Goal: Navigation & Orientation: Find specific page/section

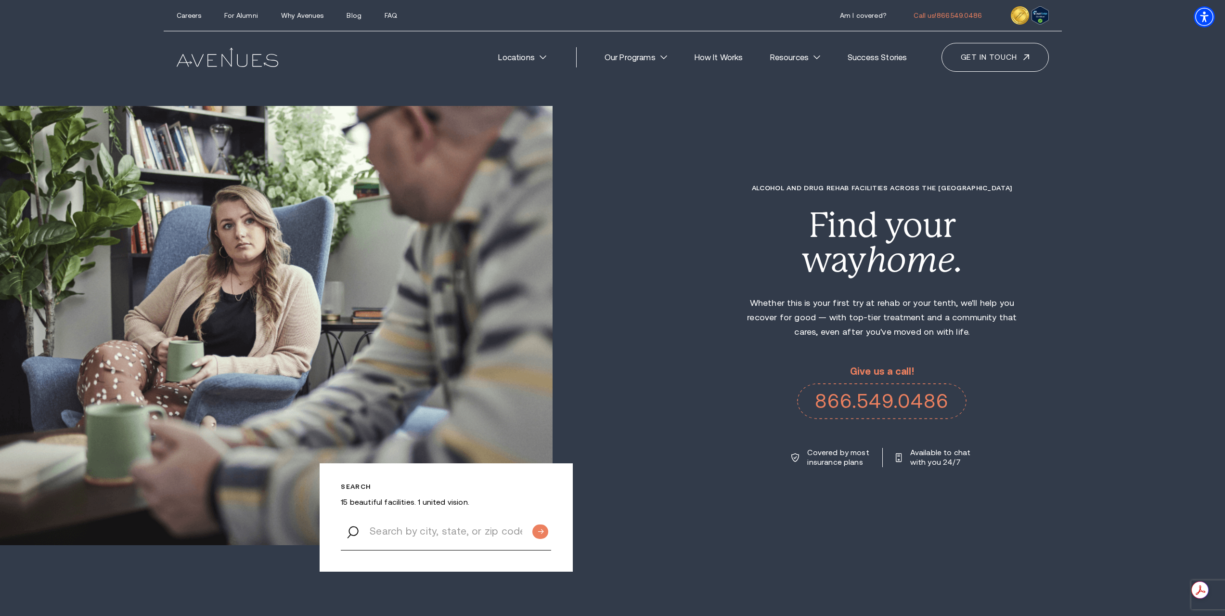
click at [212, 60] on img at bounding box center [228, 58] width 102 height 20
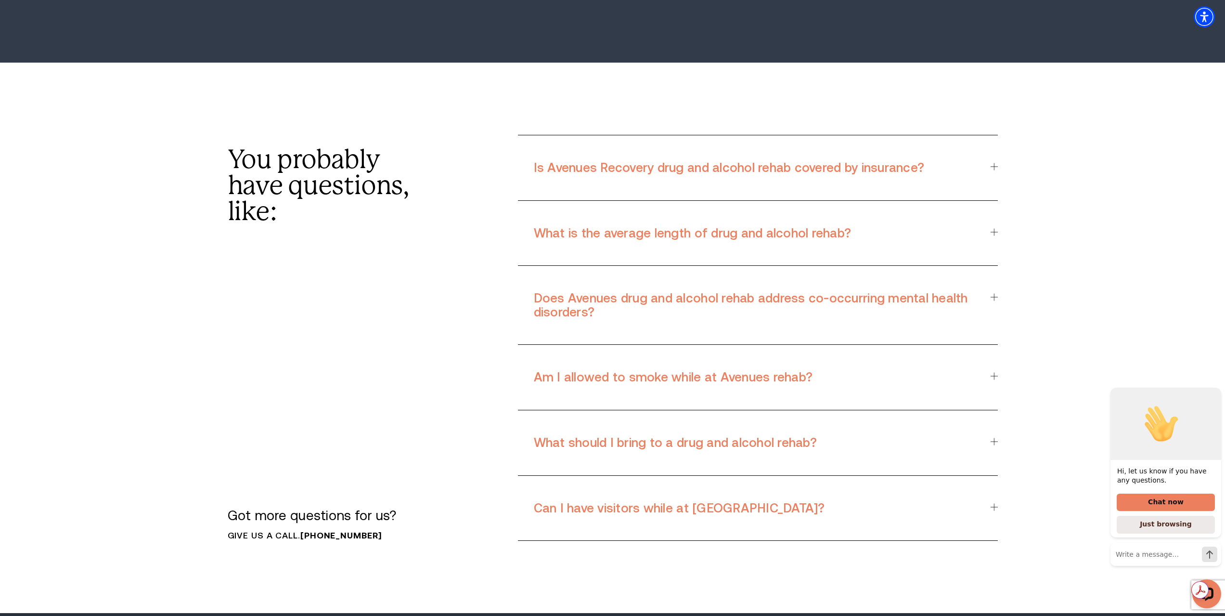
scroll to position [8820, 0]
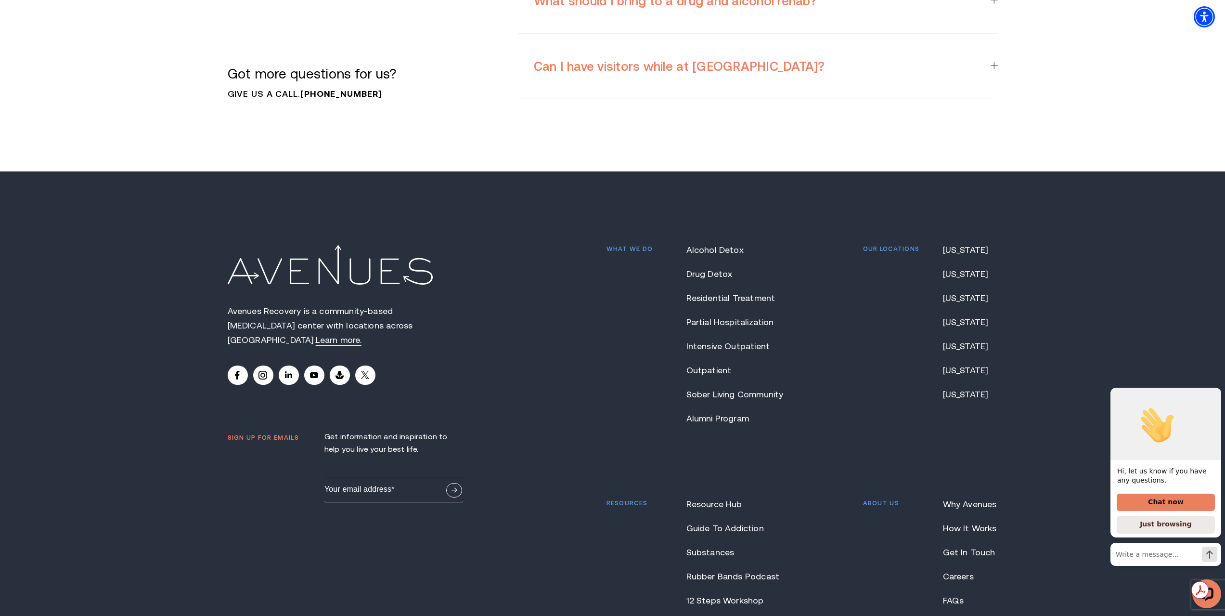
click at [297, 245] on img at bounding box center [330, 264] width 205 height 39
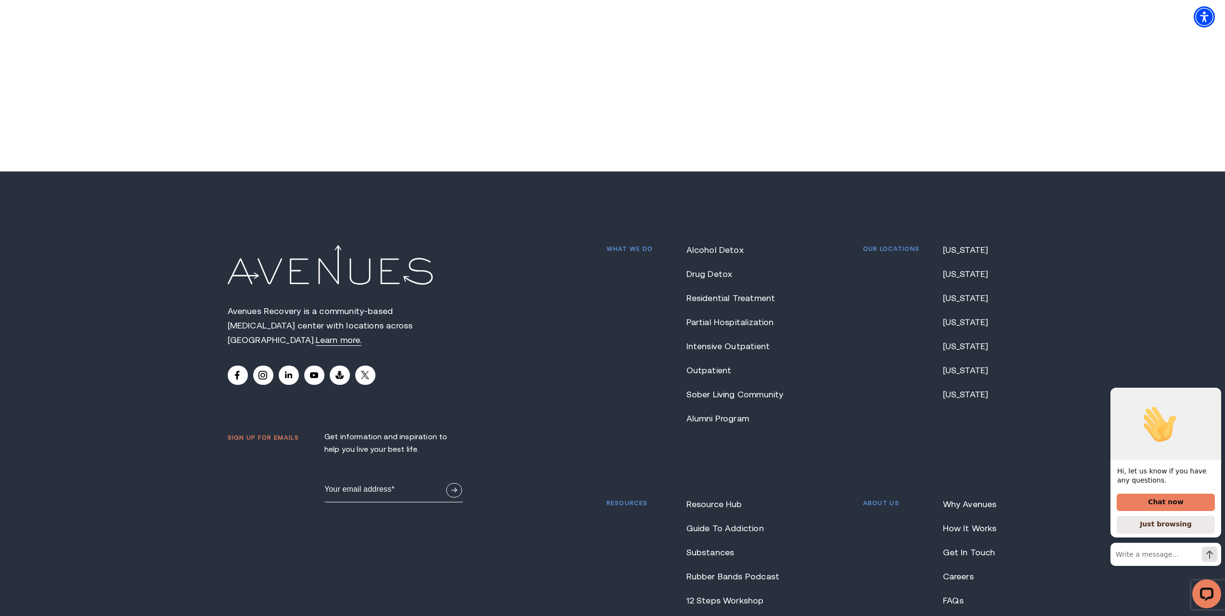
drag, startPoint x: 351, startPoint y: 110, endPoint x: 346, endPoint y: 114, distance: 5.8
click at [957, 572] on link "Careers" at bounding box center [970, 577] width 55 height 10
